Goal: Navigation & Orientation: Find specific page/section

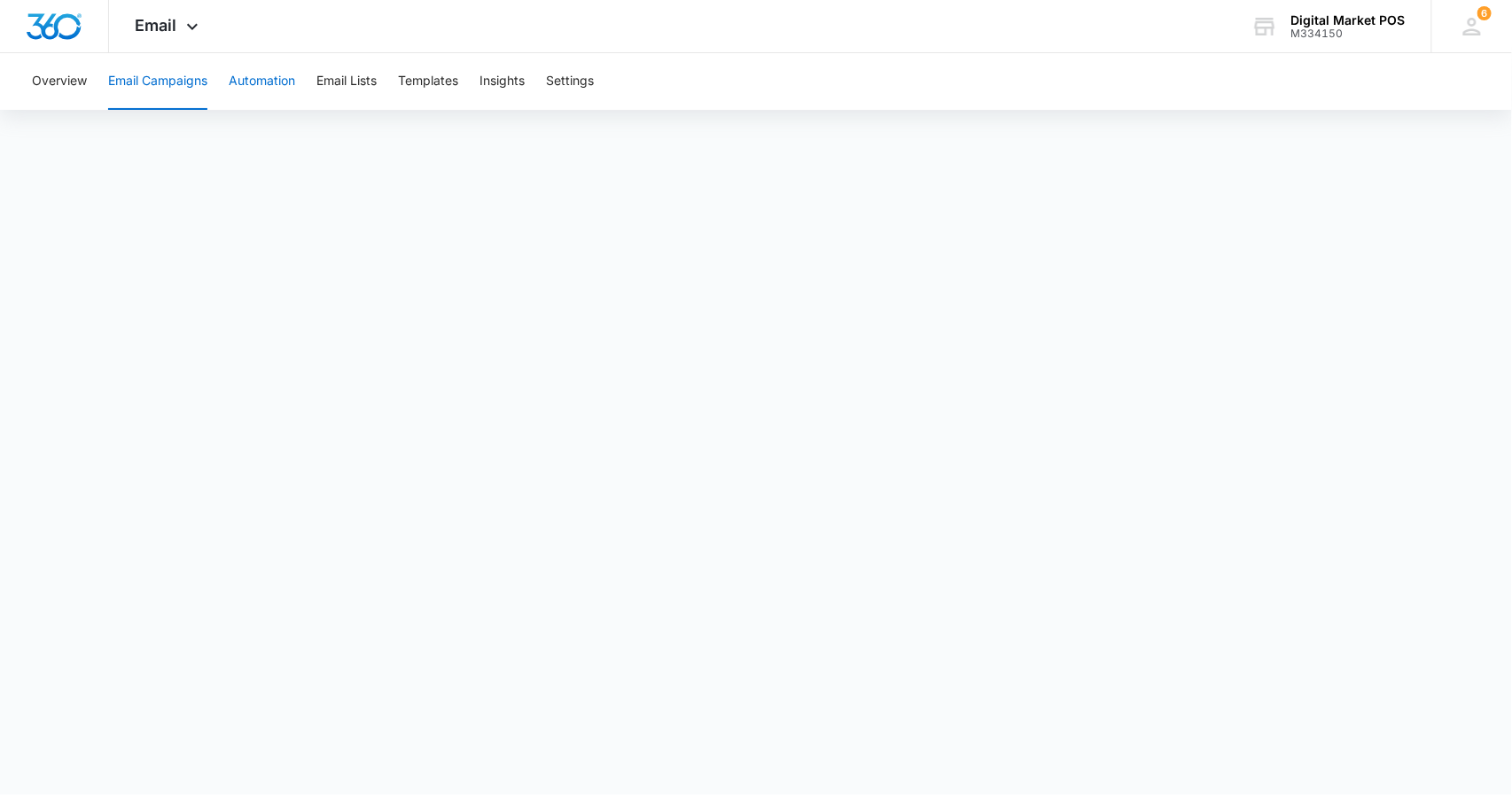
click at [273, 91] on button "Automation" at bounding box center [262, 81] width 66 height 57
click at [352, 80] on button "Email Lists" at bounding box center [346, 81] width 61 height 57
